Goal: Check status: Check status

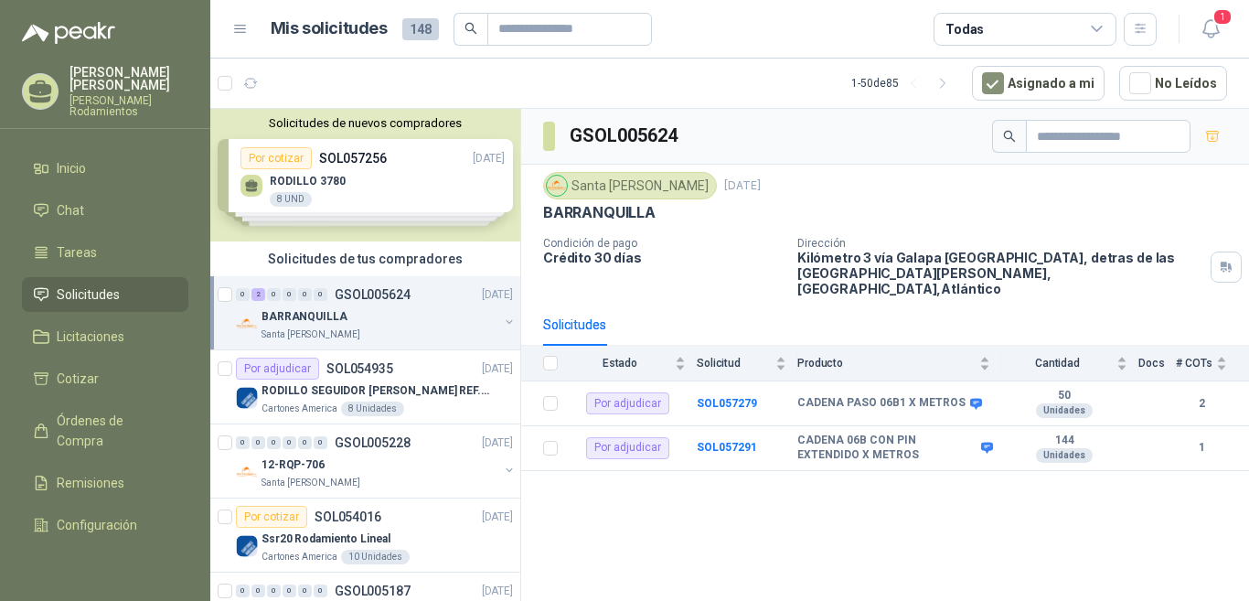
click at [394, 293] on p "GSOL005624" at bounding box center [373, 294] width 76 height 13
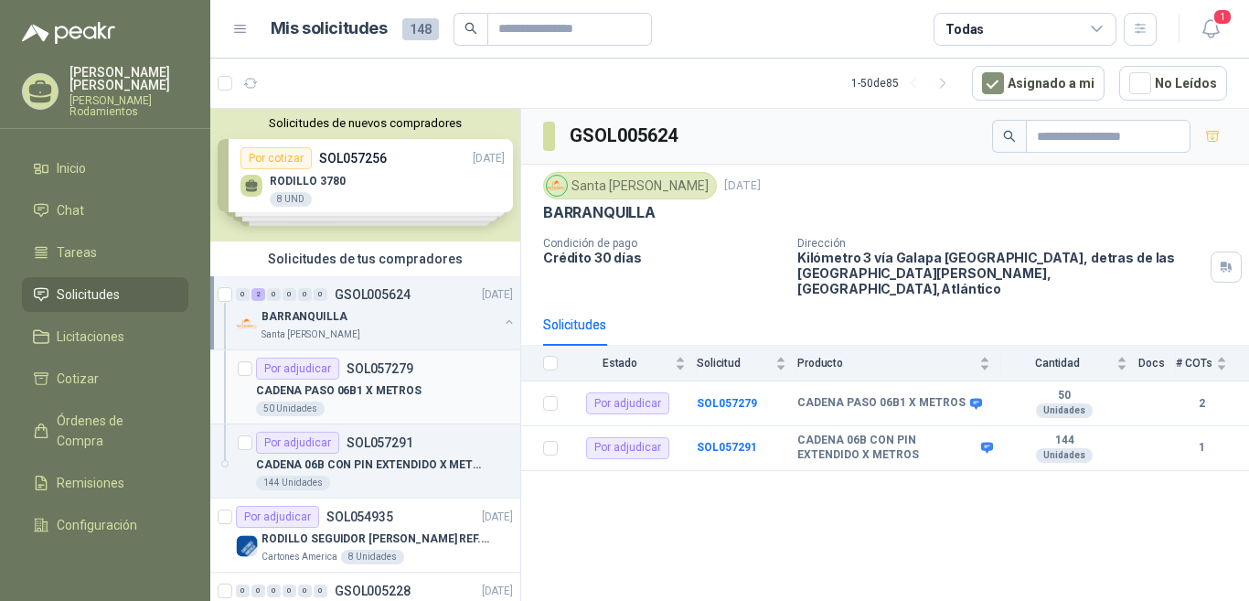
click at [408, 368] on p "SOL057279" at bounding box center [380, 368] width 67 height 13
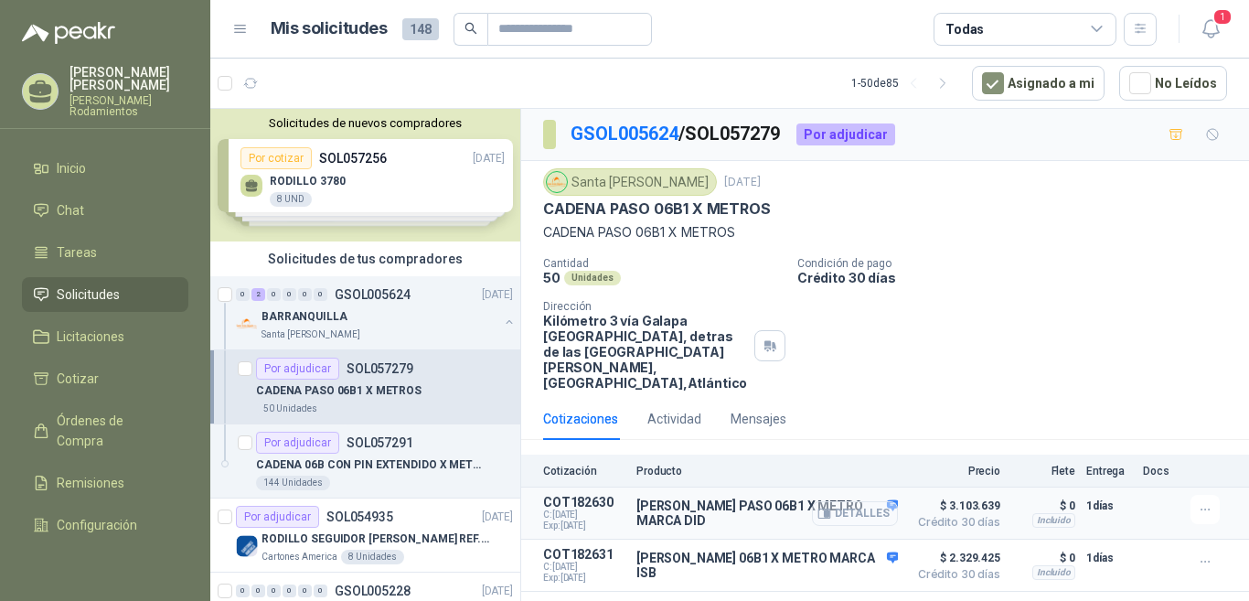
click at [871, 502] on button "Detalles" at bounding box center [855, 513] width 86 height 25
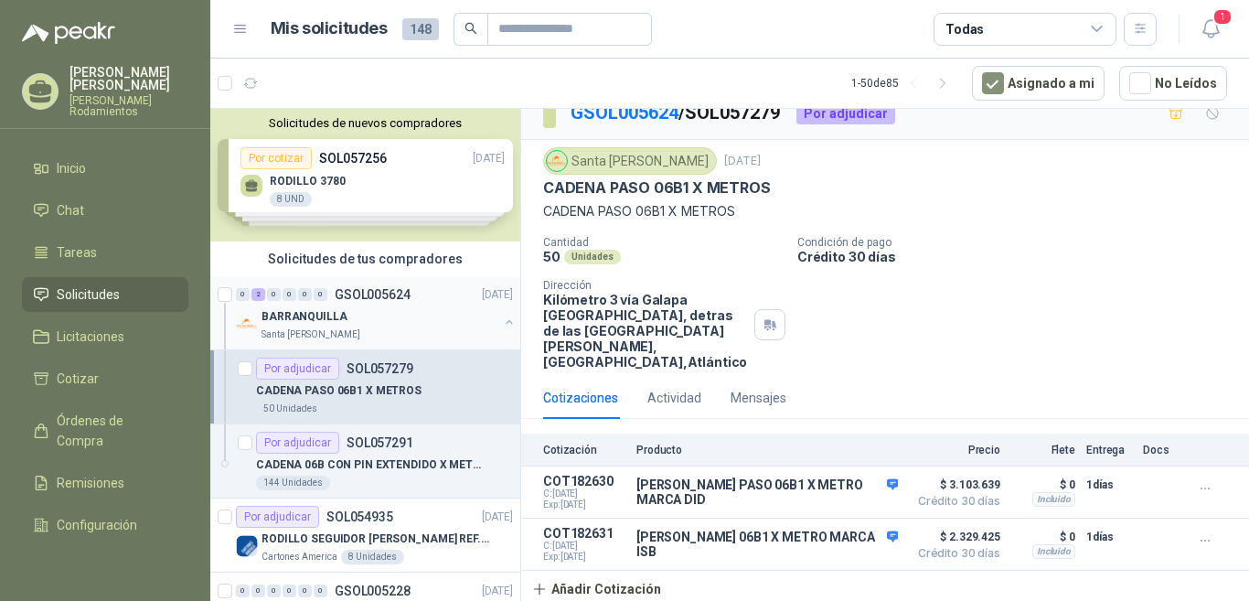
click at [385, 294] on p "GSOL005624" at bounding box center [373, 294] width 76 height 13
